Goal: Transaction & Acquisition: Purchase product/service

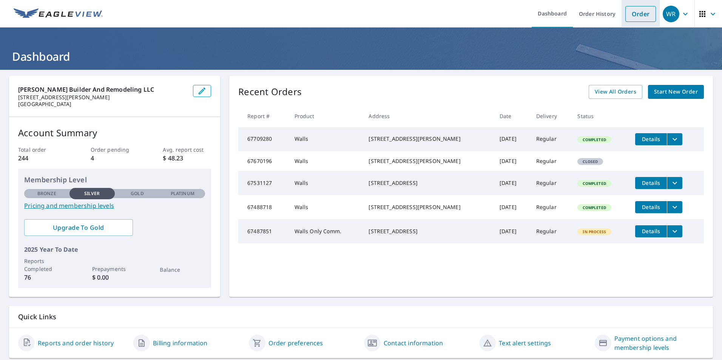
click at [630, 15] on link "Order" at bounding box center [640, 14] width 31 height 16
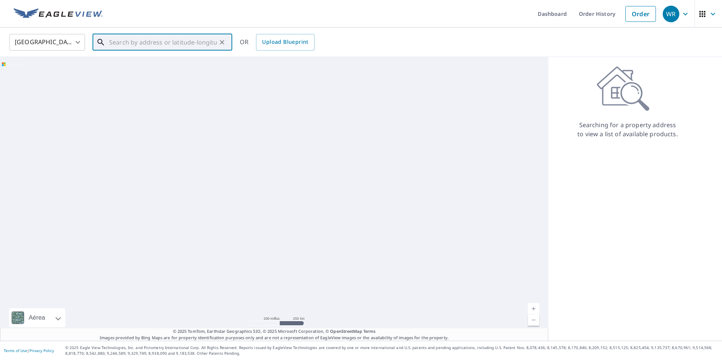
click at [142, 41] on input "text" at bounding box center [163, 42] width 108 height 21
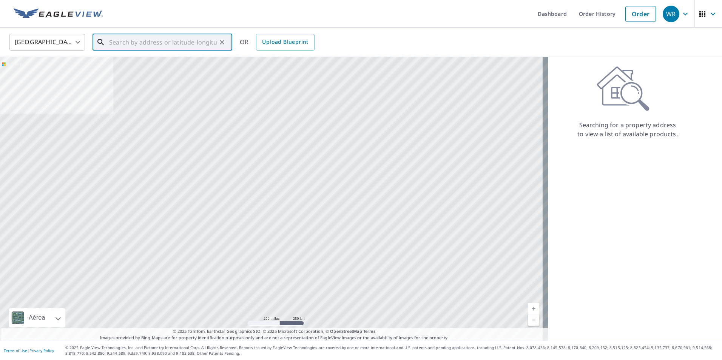
paste input "[STREET_ADDRESS][PERSON_NAME]"
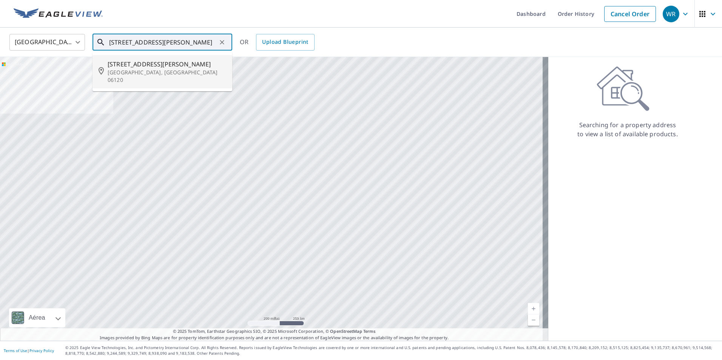
click at [134, 68] on span "[STREET_ADDRESS][PERSON_NAME]" at bounding box center [167, 64] width 119 height 9
type input "[STREET_ADDRESS][PERSON_NAME]"
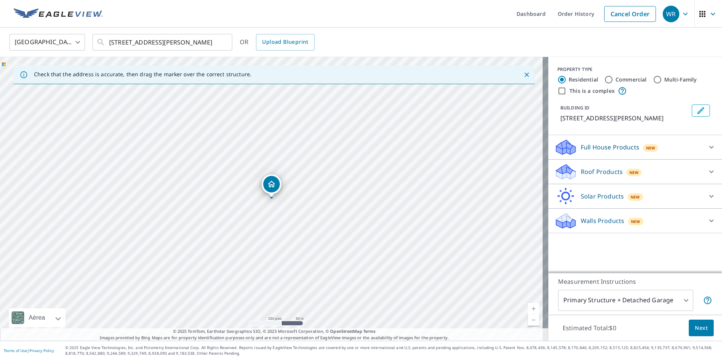
click at [596, 219] on p "Walls Products" at bounding box center [602, 220] width 43 height 9
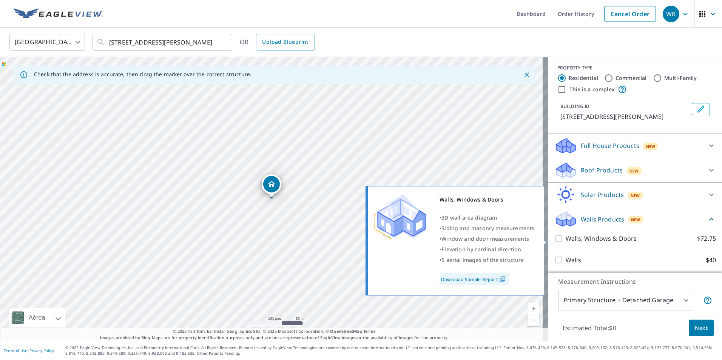
scroll to position [3, 0]
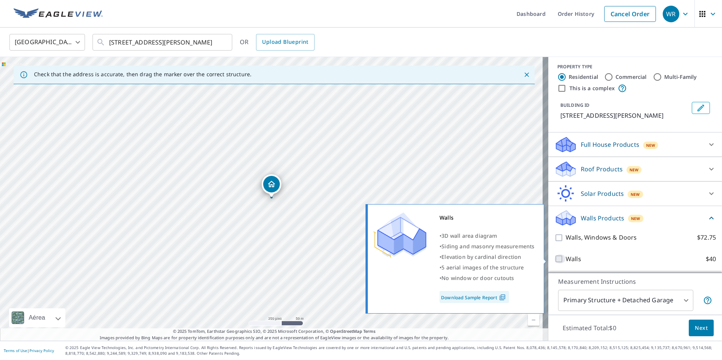
click at [554, 258] on input "Walls $40" at bounding box center [559, 258] width 11 height 9
checkbox input "true"
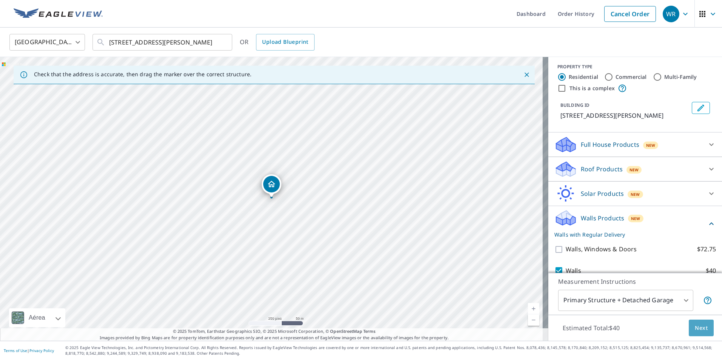
click at [700, 333] on button "Next" at bounding box center [701, 328] width 25 height 17
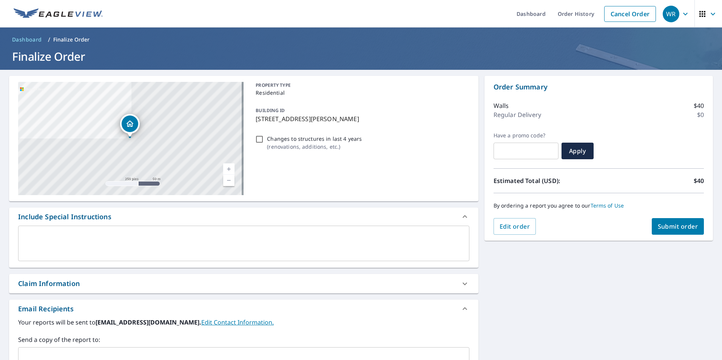
click at [672, 226] on span "Submit order" at bounding box center [678, 226] width 40 height 8
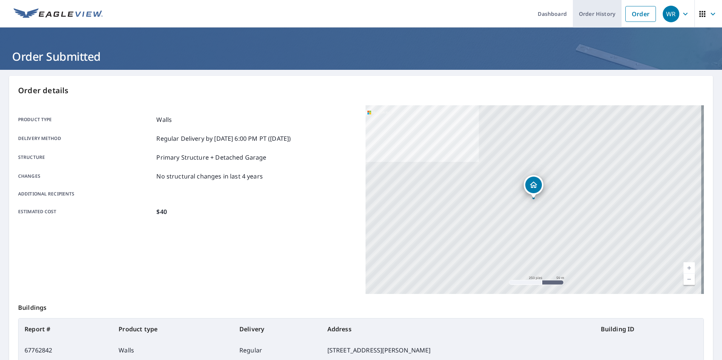
click at [585, 15] on link "Order History" at bounding box center [597, 14] width 49 height 28
